Goal: Task Accomplishment & Management: Manage account settings

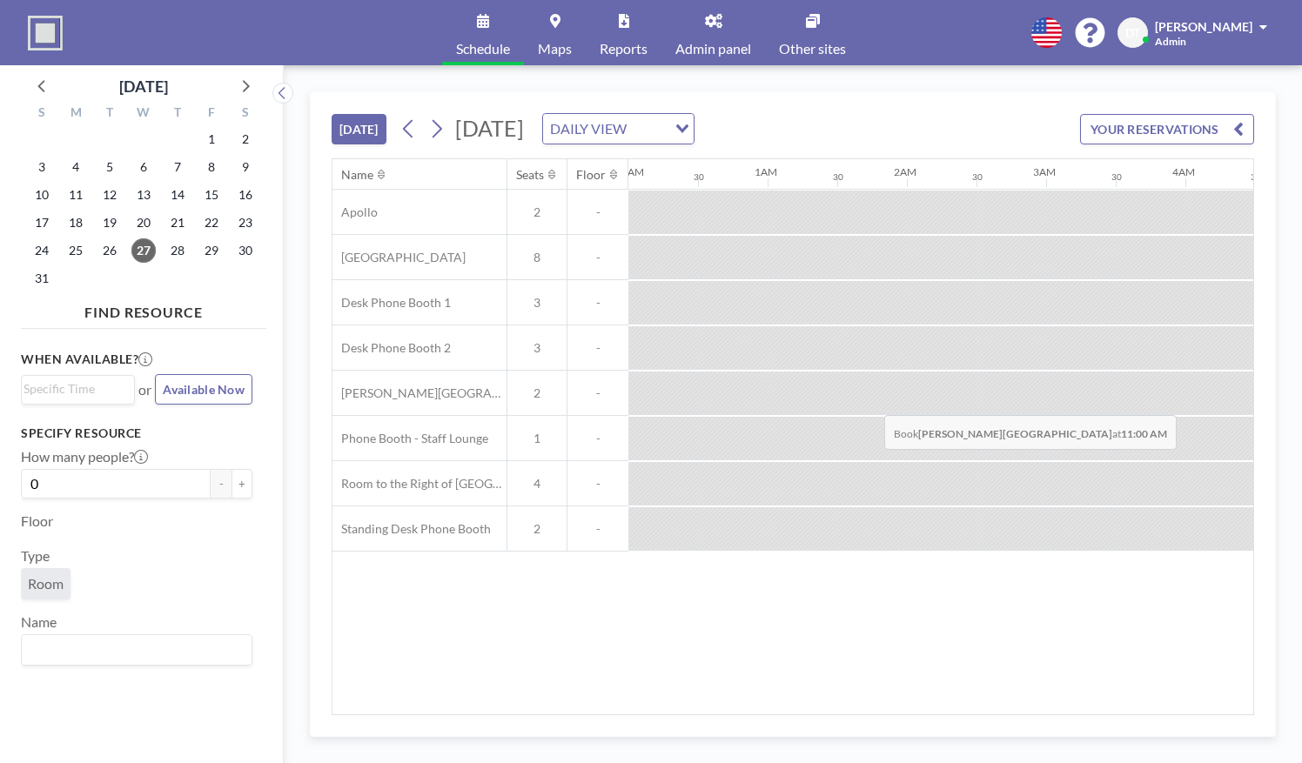
scroll to position [0, 1319]
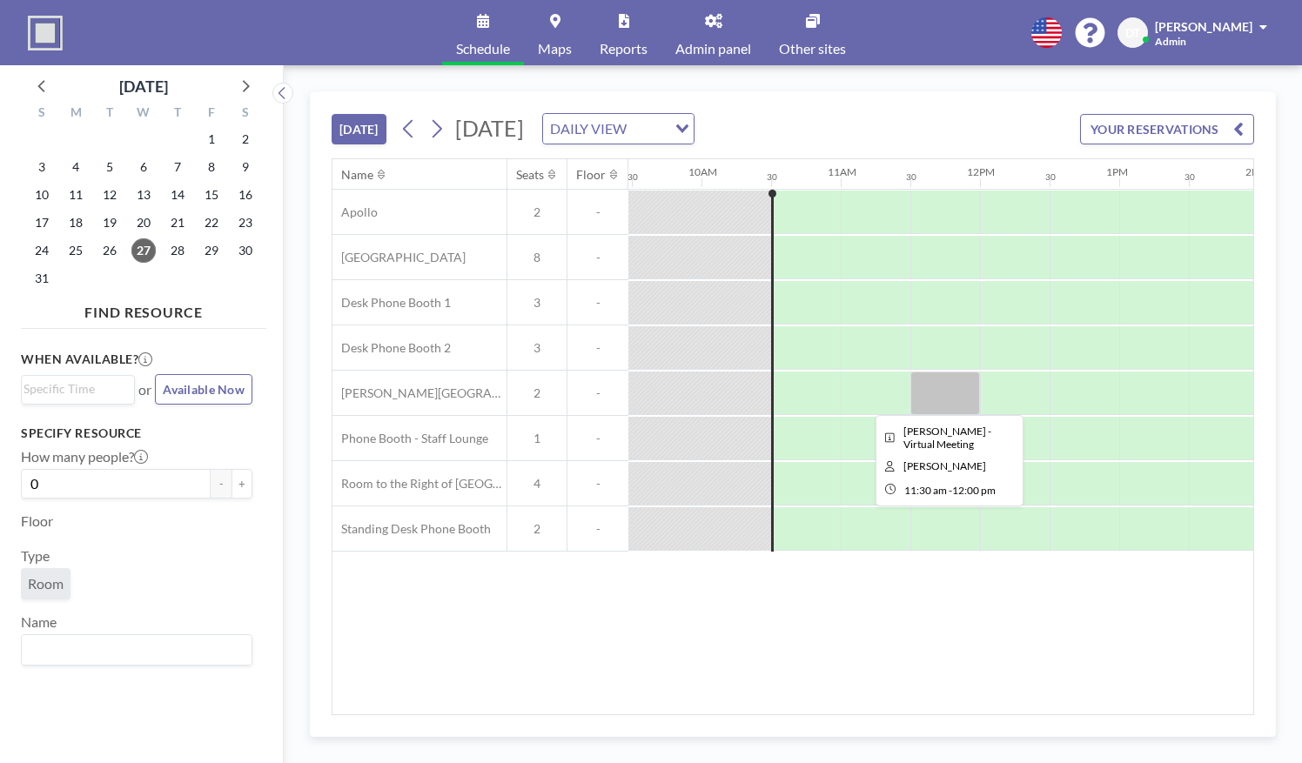
click at [929, 407] on div at bounding box center [945, 394] width 70 height 44
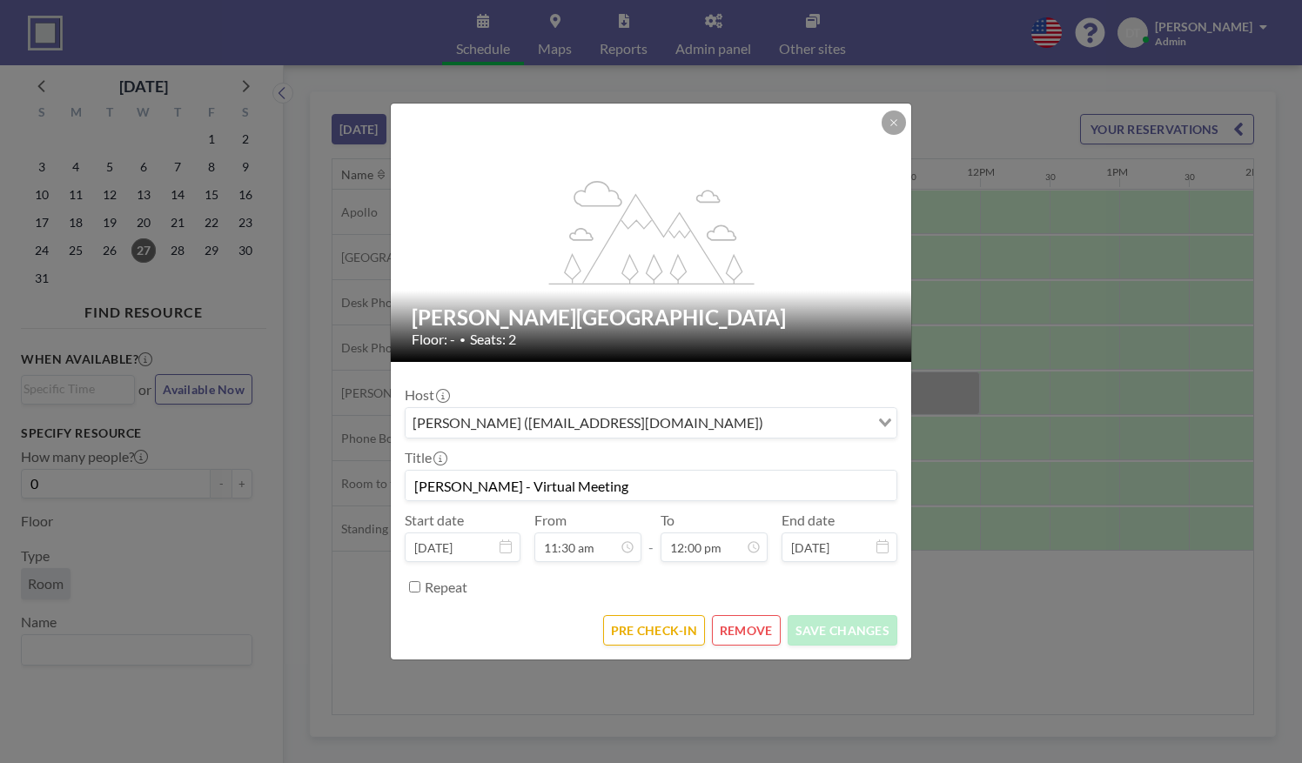
click at [962, 404] on div "flex-grow: 1.2; [PERSON_NAME][GEOGRAPHIC_DATA] Floor: - • Seats: 2 Host [PERSON…" at bounding box center [651, 381] width 1302 height 763
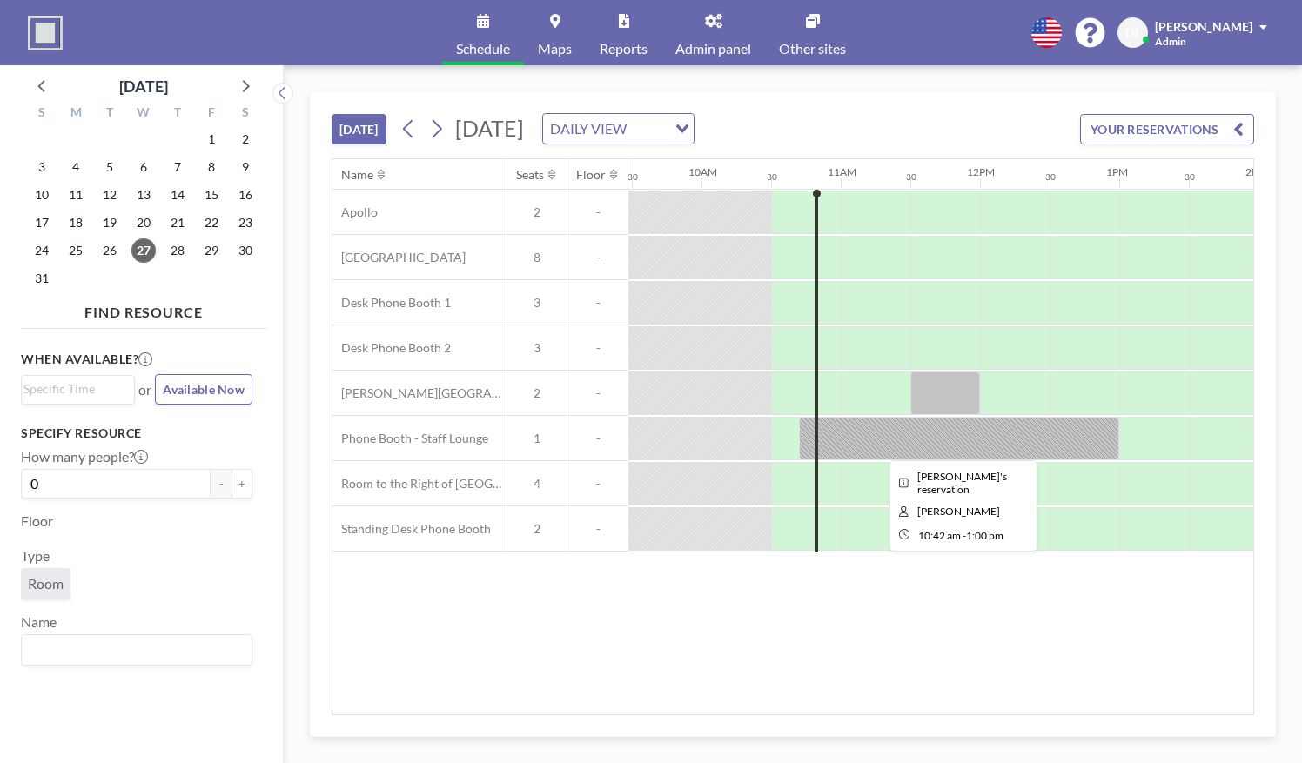
click at [920, 440] on div at bounding box center [959, 439] width 320 height 44
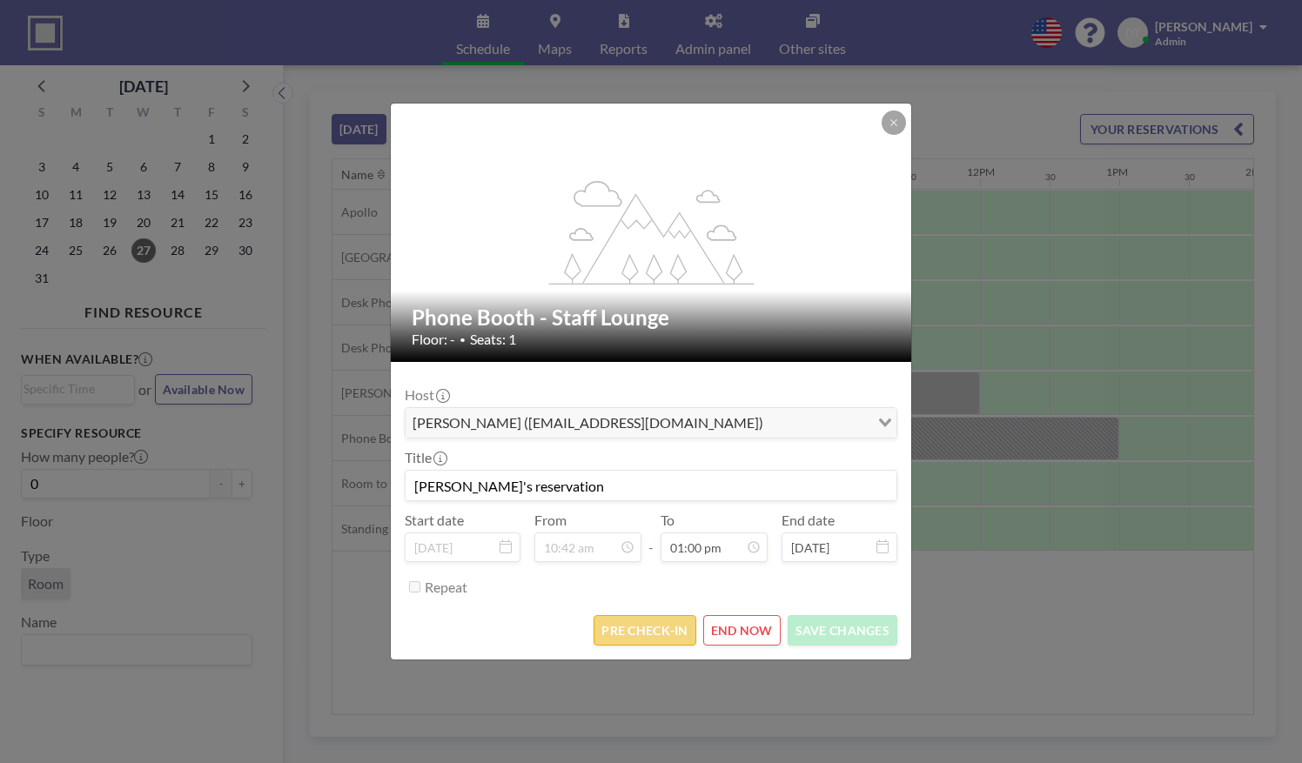
click at [643, 625] on button "PRE CHECK-IN" at bounding box center [645, 630] width 102 height 30
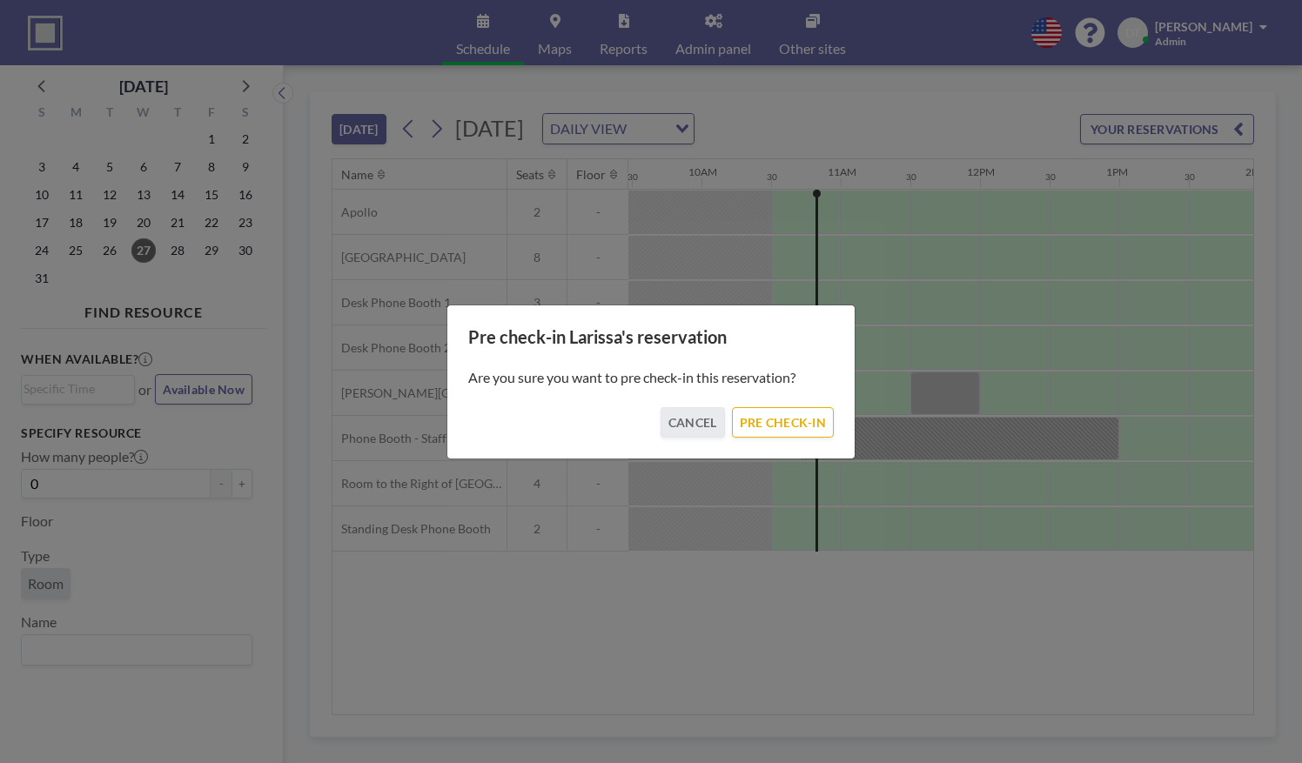
click at [764, 437] on div "Pre check-in Larissa's reservation Are you sure you want to pre check-in this r…" at bounding box center [650, 382] width 409 height 155
click at [762, 419] on button "PRE CHECK-IN" at bounding box center [783, 422] width 102 height 30
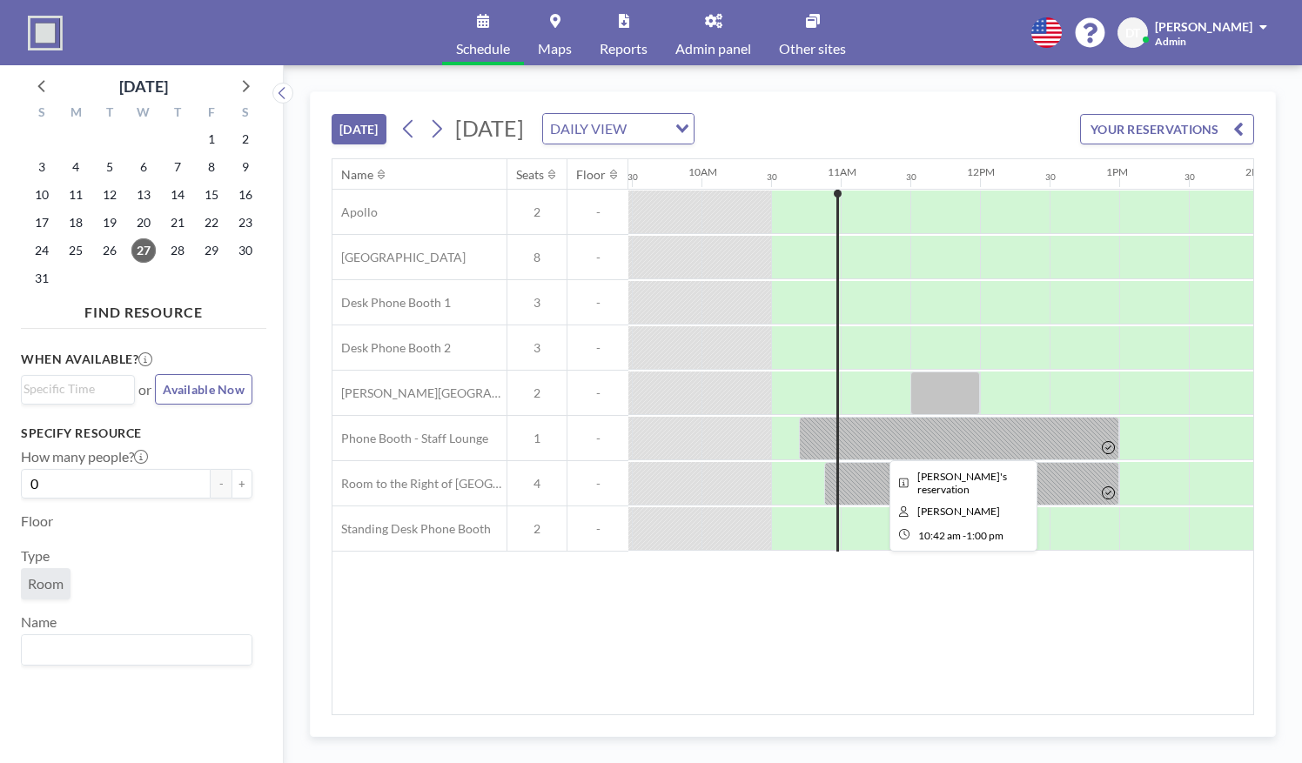
click at [904, 438] on div at bounding box center [959, 439] width 320 height 44
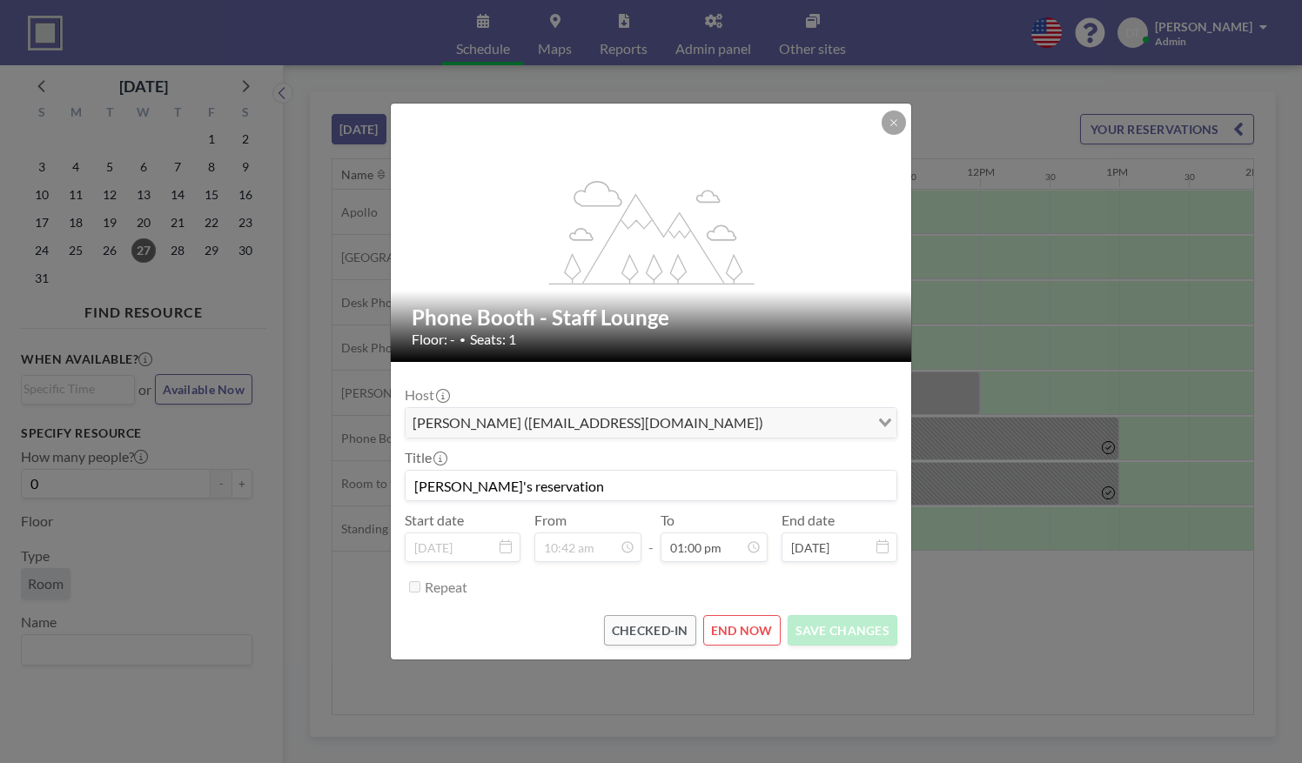
click at [999, 487] on div "flex-grow: 1.2; Phone Booth - Staff Lounge Floor: - • Seats: 1 Host [PERSON_NAM…" at bounding box center [651, 381] width 1302 height 763
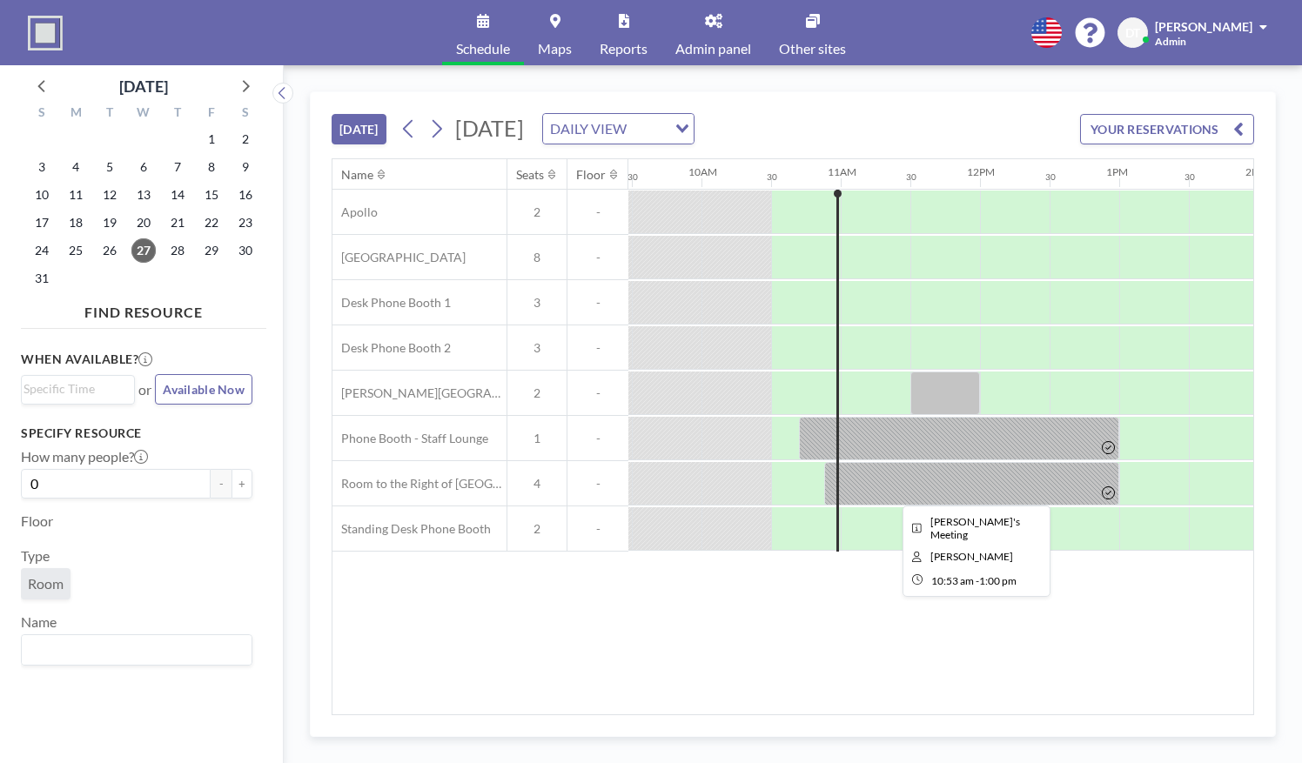
click at [999, 487] on div at bounding box center [971, 484] width 295 height 44
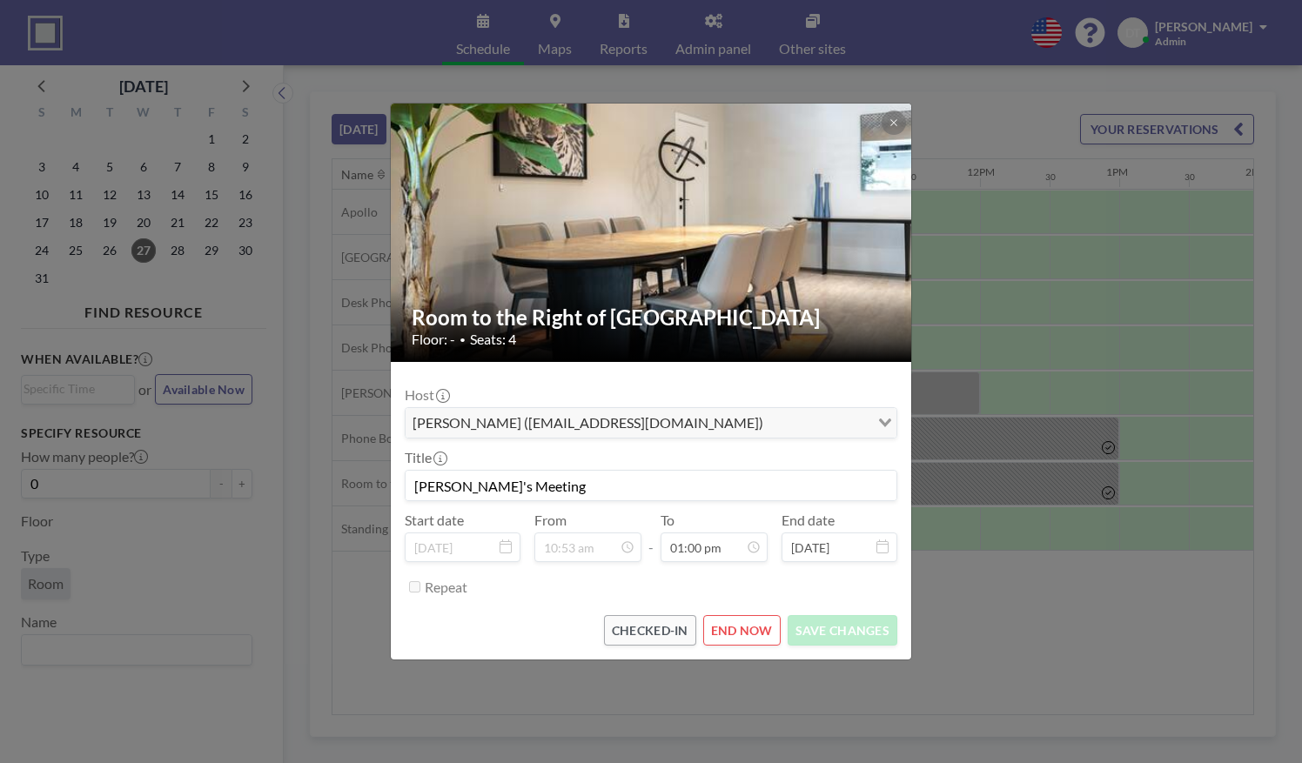
drag, startPoint x: 999, startPoint y: 487, endPoint x: 992, endPoint y: 475, distance: 14.0
click at [992, 475] on div "Room to the Right of Central Park Floor: - • Seats: 4 Host [PERSON_NAME] ([EMAI…" at bounding box center [651, 381] width 1302 height 763
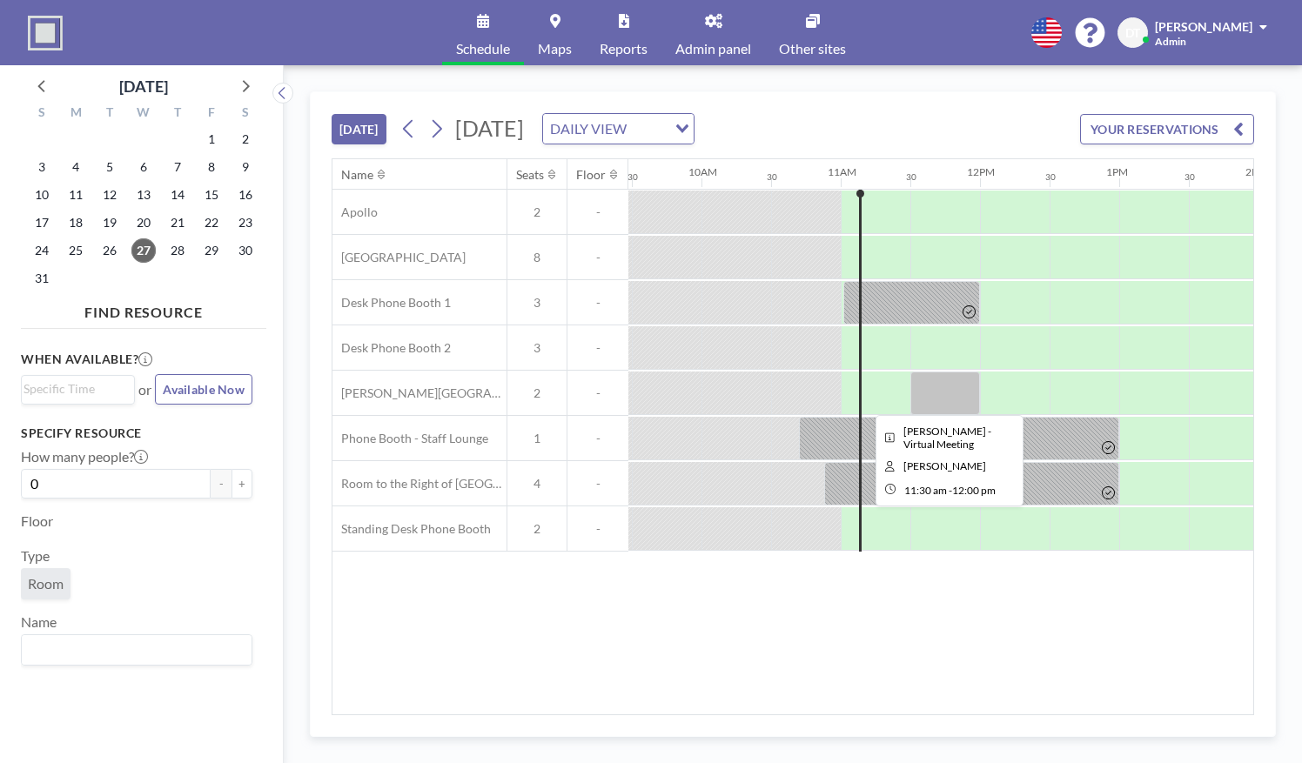
click at [942, 383] on div at bounding box center [945, 394] width 70 height 44
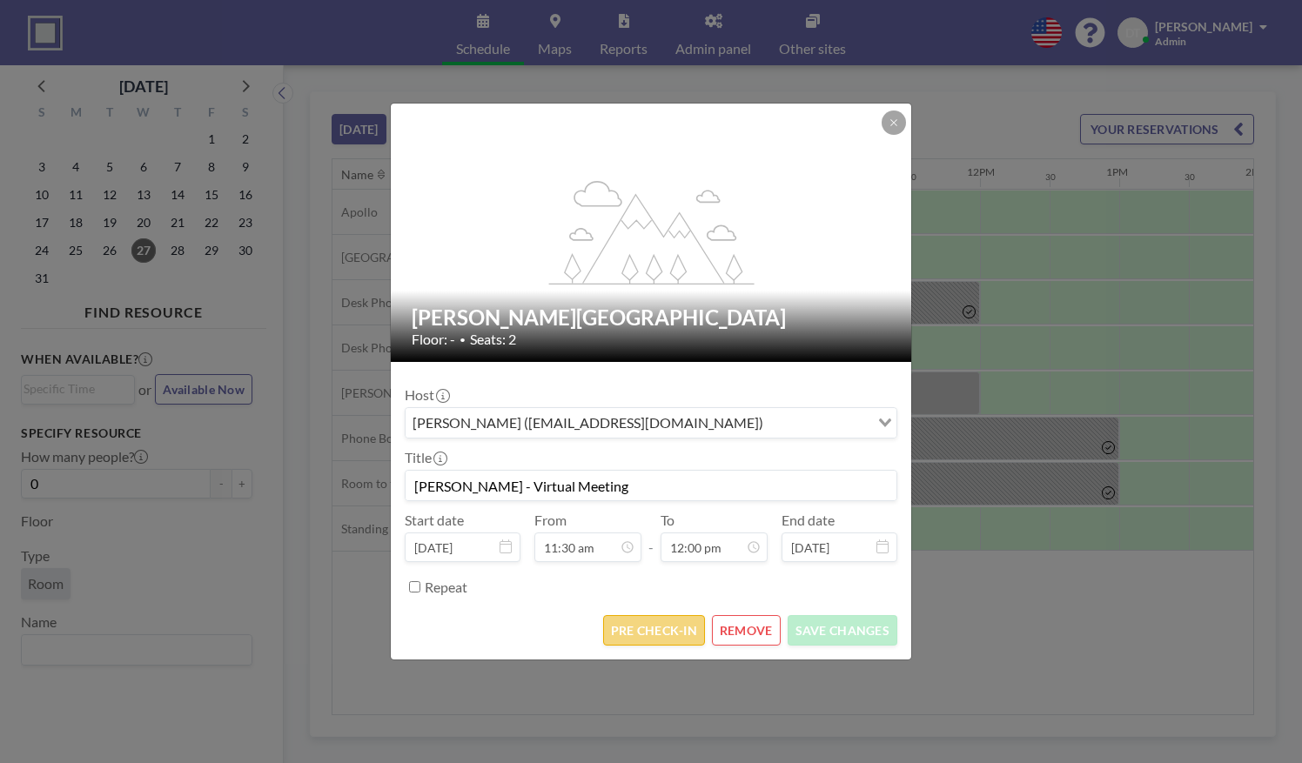
click at [676, 623] on button "PRE CHECK-IN" at bounding box center [654, 630] width 102 height 30
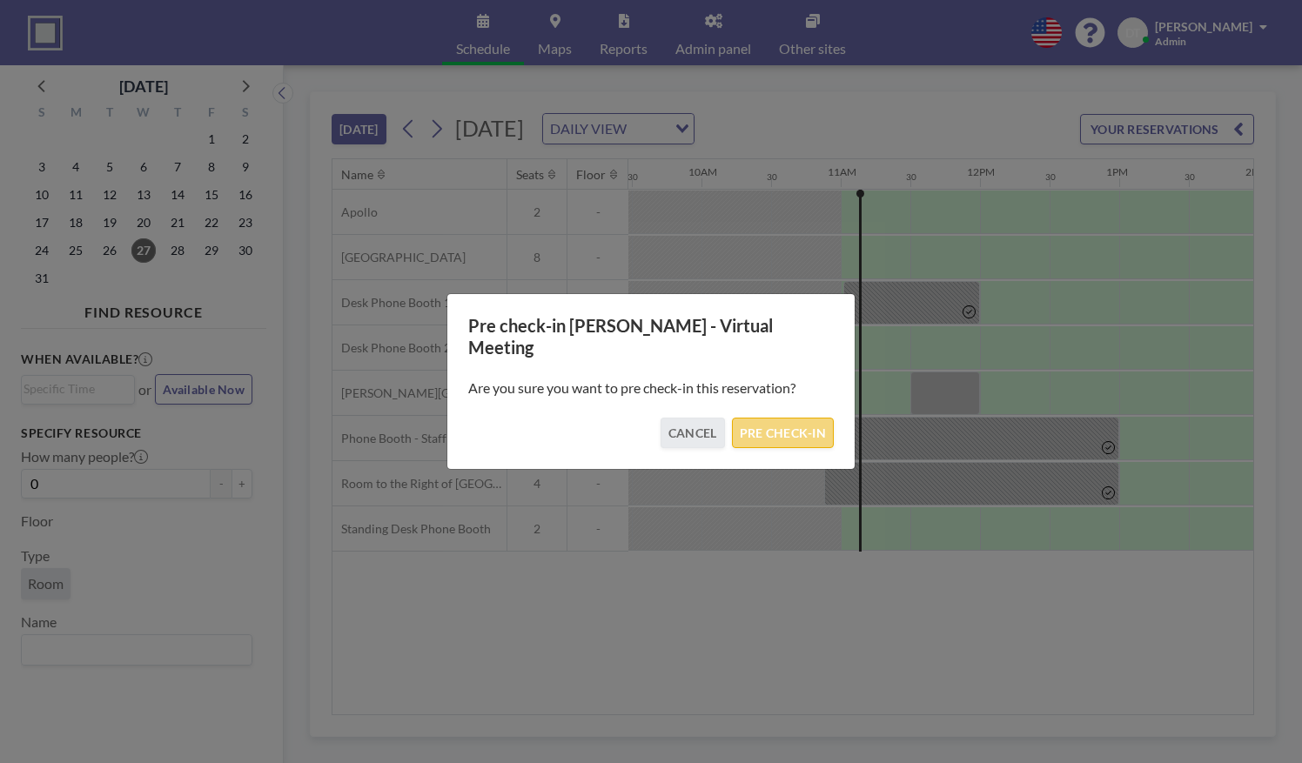
click at [831, 426] on button "PRE CHECK-IN" at bounding box center [783, 433] width 102 height 30
